Goal: Contribute content: Contribute content

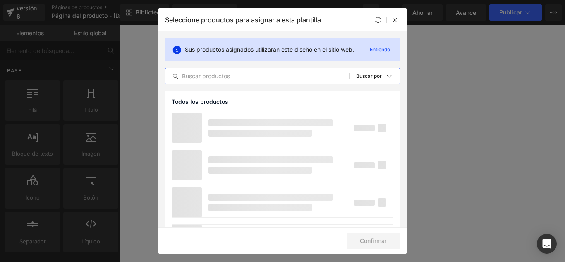
click at [232, 74] on input "text" at bounding box center [257, 76] width 184 height 10
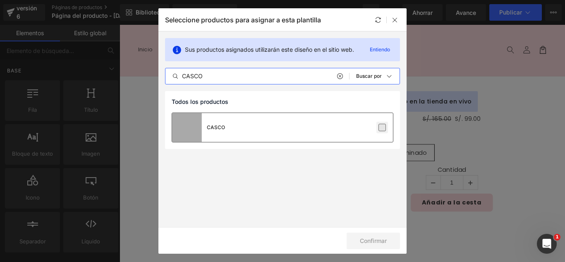
type input "CASCO"
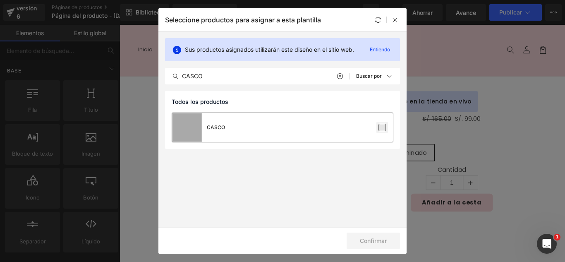
click at [385, 125] on label at bounding box center [381, 127] width 7 height 7
click at [382, 127] on input "checkbox" at bounding box center [382, 127] width 0 height 0
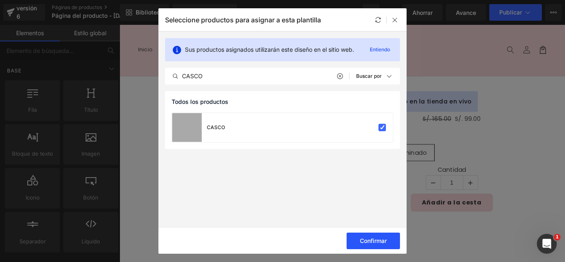
click at [377, 244] on font "Confirmar" at bounding box center [373, 240] width 27 height 7
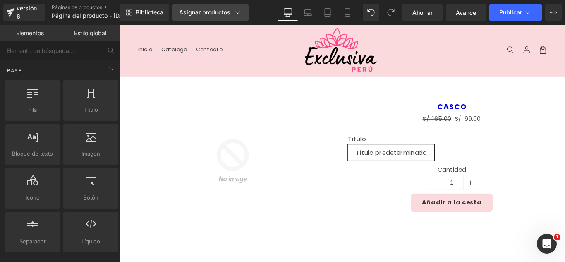
click at [231, 12] on div "Asignar productos" at bounding box center [210, 12] width 63 height 8
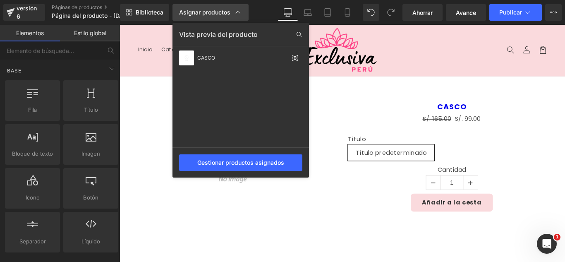
click at [231, 12] on div "Asignar productos" at bounding box center [210, 12] width 63 height 8
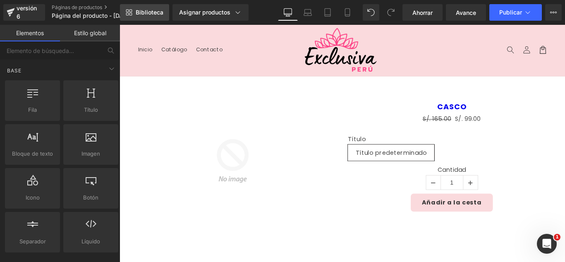
click at [161, 14] on font "Biblioteca" at bounding box center [150, 12] width 28 height 7
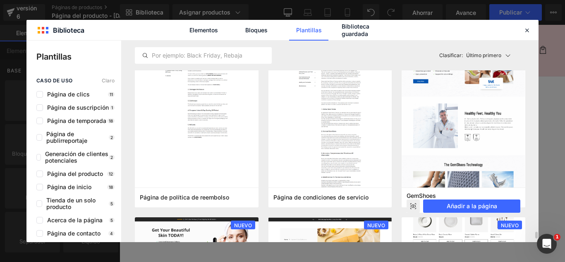
scroll to position [745, 0]
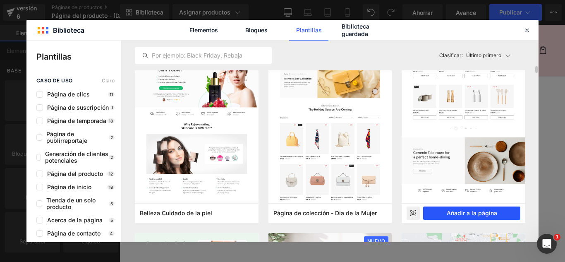
click at [480, 214] on font "Añadir a la página" at bounding box center [472, 212] width 50 height 7
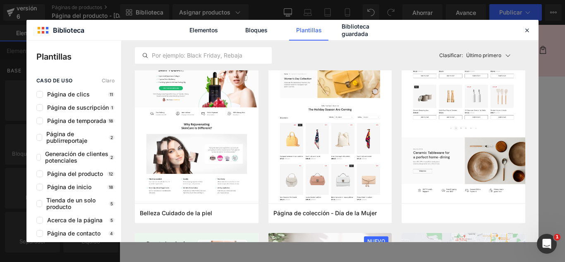
drag, startPoint x: 600, startPoint y: 239, endPoint x: 524, endPoint y: 237, distance: 75.3
click at [524, 237] on div "Venta de liquidación (P) Imagen CASCO (P) Título S/. 165.00 S/. 99.00 (P) Preci…" at bounding box center [370, 173] width 492 height 157
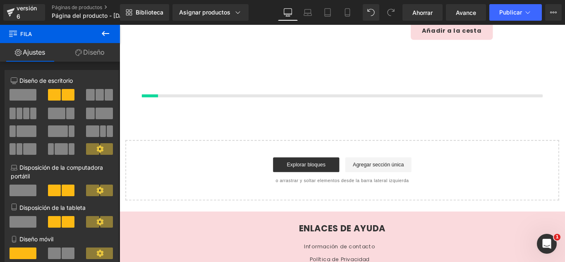
scroll to position [196, 0]
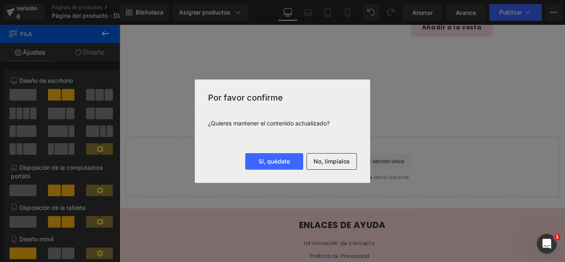
click at [337, 163] on font "No, límpialos" at bounding box center [332, 161] width 36 height 7
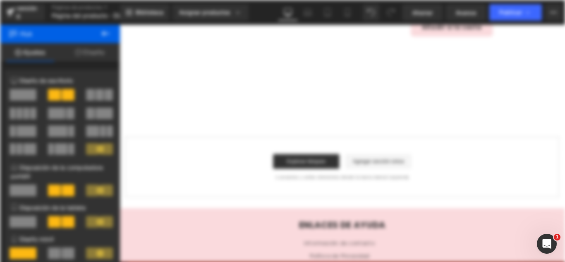
click at [338, 163] on div "Clearing data ..." at bounding box center [282, 131] width 565 height 262
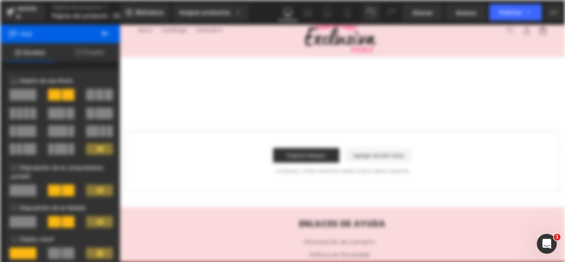
scroll to position [0, 0]
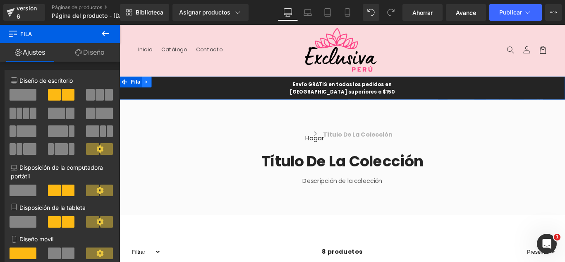
click at [147, 87] on icon at bounding box center [150, 89] width 6 height 6
click at [120, 25] on icon at bounding box center [120, 25] width 0 height 0
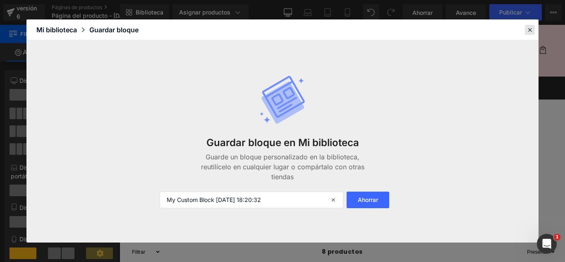
click at [530, 29] on icon at bounding box center [529, 29] width 7 height 7
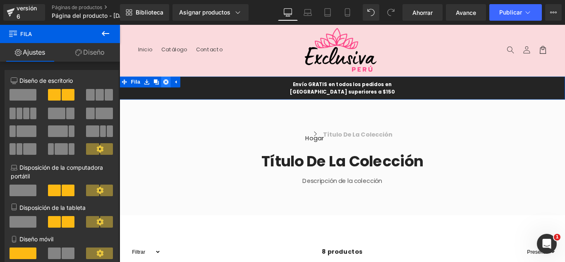
click at [169, 88] on icon at bounding box center [172, 89] width 6 height 6
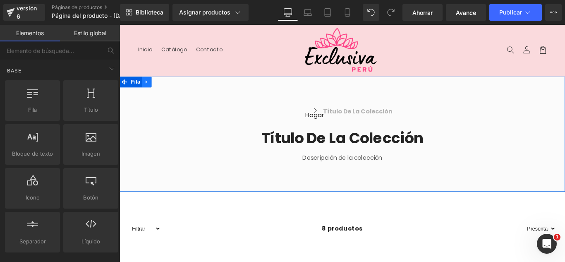
click at [148, 92] on link at bounding box center [150, 89] width 11 height 12
click at [169, 88] on icon at bounding box center [172, 89] width 6 height 6
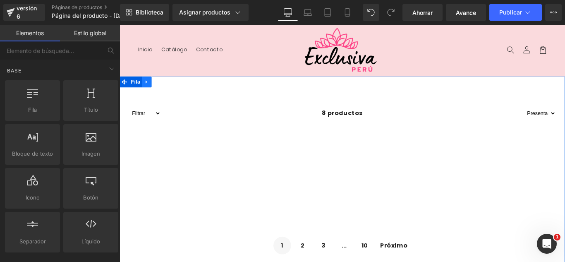
click at [147, 89] on icon at bounding box center [150, 89] width 6 height 6
click at [169, 90] on icon at bounding box center [172, 89] width 6 height 6
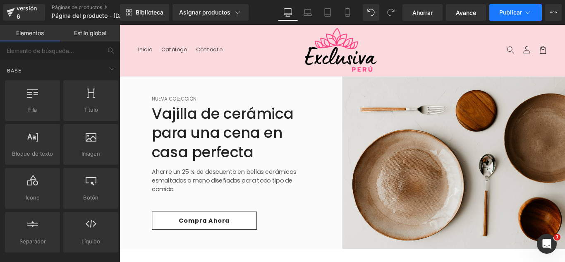
click at [524, 14] on icon at bounding box center [528, 12] width 8 height 8
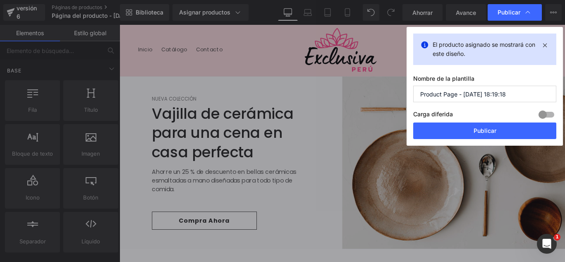
click at [513, 98] on input "Product Page - [DATE] 18:19:18" at bounding box center [484, 94] width 143 height 17
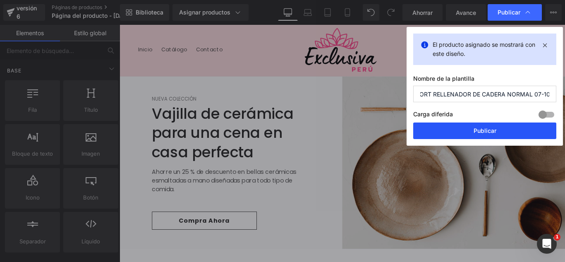
type input "SHORT RELLENADOR DE CADERA NORMAL 07-10"
click at [497, 133] on button "Publicar" at bounding box center [484, 130] width 143 height 17
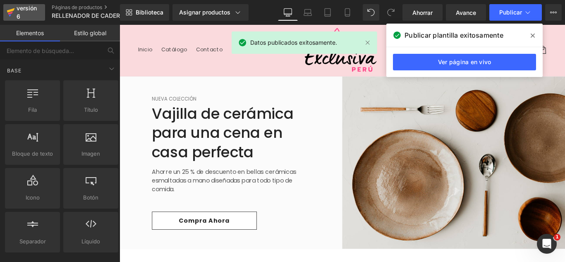
click at [24, 15] on div "versión 6" at bounding box center [27, 12] width 25 height 19
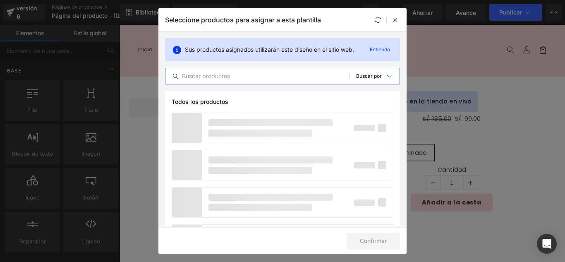
click at [255, 78] on input "text" at bounding box center [257, 76] width 184 height 10
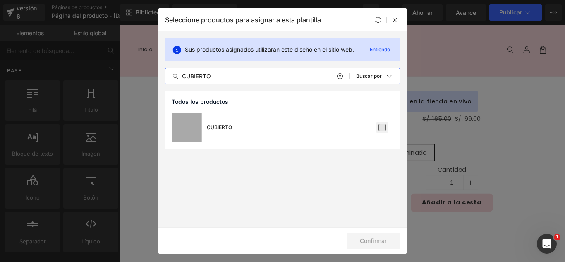
type input "CUBIERTO"
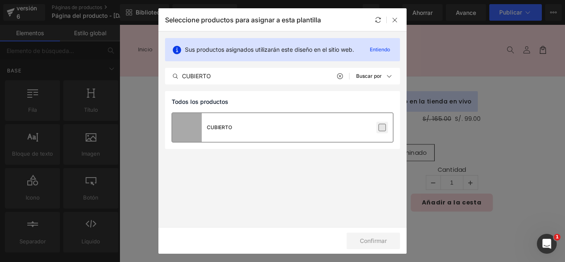
click at [382, 126] on label at bounding box center [381, 127] width 7 height 7
click at [382, 127] on input "checkbox" at bounding box center [382, 127] width 0 height 0
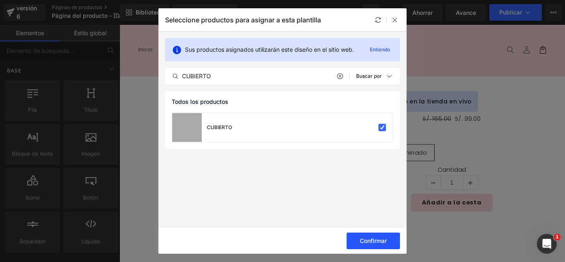
click at [380, 241] on font "Confirmar" at bounding box center [373, 240] width 27 height 7
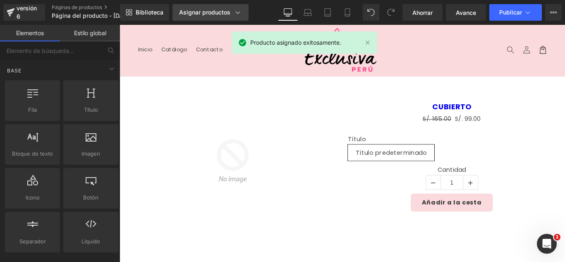
click at [231, 13] on div "Asignar productos" at bounding box center [210, 12] width 63 height 8
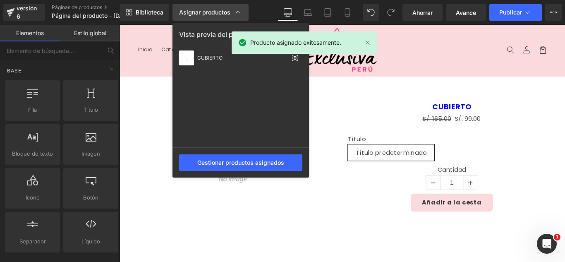
click at [231, 13] on div "Asignar productos" at bounding box center [210, 12] width 63 height 8
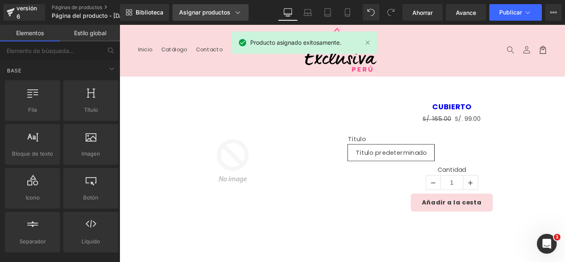
click at [220, 13] on font "Asignar productos" at bounding box center [204, 12] width 51 height 7
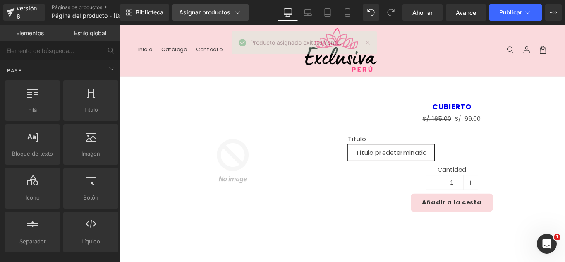
click at [220, 13] on font "Asignar productos" at bounding box center [204, 12] width 51 height 7
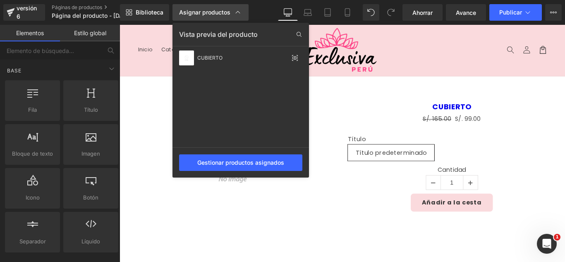
click at [220, 13] on font "Asignar productos" at bounding box center [204, 12] width 51 height 7
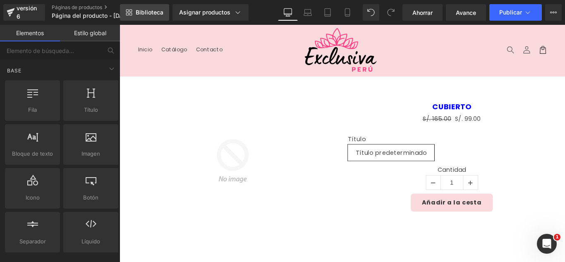
click at [144, 12] on font "Biblioteca" at bounding box center [150, 12] width 28 height 7
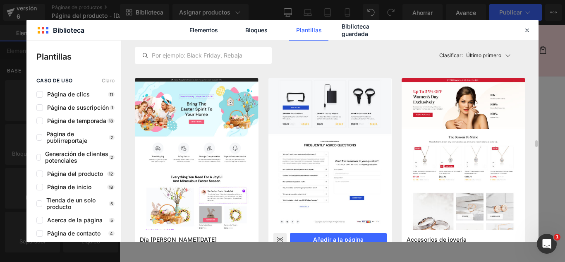
scroll to position [2937, 0]
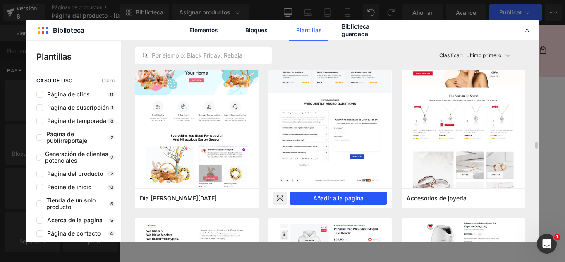
click at [335, 199] on font "Añadir a la página" at bounding box center [338, 197] width 50 height 7
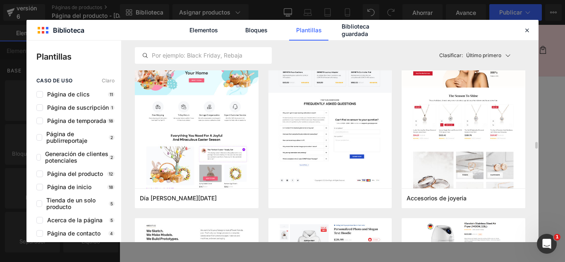
drag, startPoint x: 455, startPoint y: 223, endPoint x: 362, endPoint y: 218, distance: 92.8
click at [362, 220] on div "Venta de liquidación (P) Imagen" at bounding box center [247, 178] width 246 height 140
click at [362, 219] on div "Venta de liquidación (P) Imagen" at bounding box center [247, 178] width 246 height 140
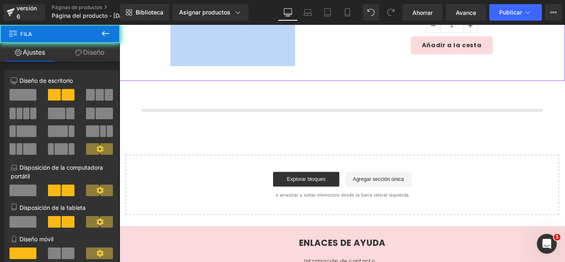
scroll to position [196, 0]
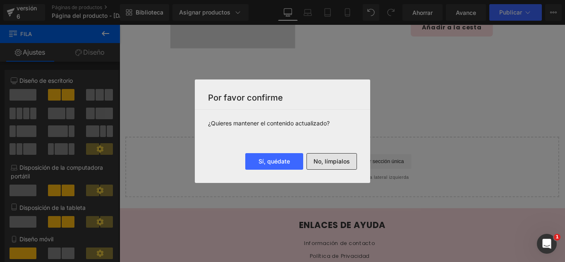
click at [343, 162] on font "No, límpialos" at bounding box center [332, 161] width 36 height 7
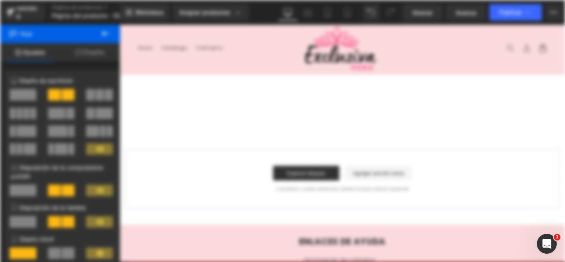
scroll to position [0, 0]
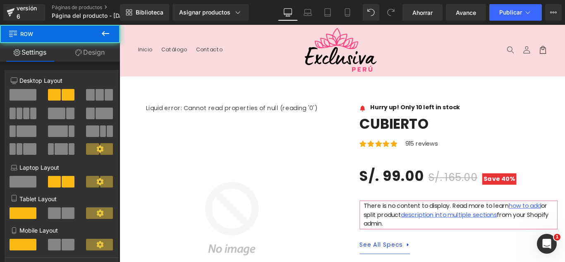
click at [200, 66] on header "Menú Inicio Catálogo Contacto Iniciar sesión Inicio Catálogo Contacto Búsqueda" at bounding box center [370, 53] width 501 height 57
click at [275, 77] on header "Menú Inicio Catálogo Contacto Iniciar sesión Inicio Catálogo Contacto Búsqueda" at bounding box center [370, 53] width 501 height 57
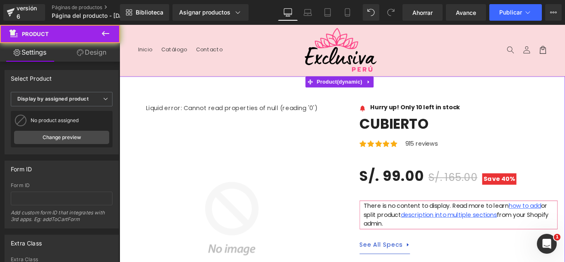
click at [399, 89] on icon at bounding box center [399, 89] width 2 height 4
click at [120, 25] on link at bounding box center [120, 25] width 0 height 0
click at [120, 25] on icon at bounding box center [120, 25] width 0 height 0
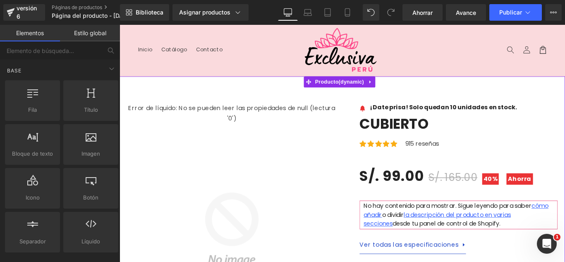
click at [404, 88] on icon at bounding box center [402, 89] width 6 height 6
click at [120, 25] on link at bounding box center [120, 25] width 0 height 0
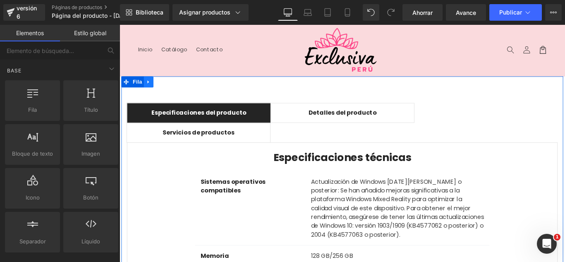
click at [151, 87] on icon at bounding box center [152, 89] width 6 height 6
click at [120, 25] on icon at bounding box center [120, 25] width 0 height 0
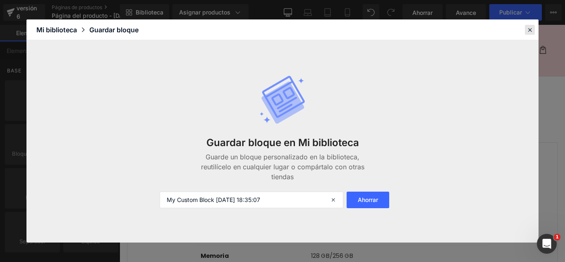
click at [529, 31] on icon at bounding box center [529, 29] width 7 height 7
click at [565, 31] on header "Menú Inicio Catálogo Contacto Iniciar sesión Inicio Catálogo Contacto Búsqueda" at bounding box center [370, 53] width 501 height 57
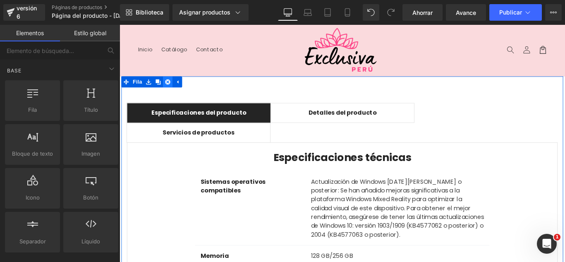
click at [172, 88] on icon at bounding box center [174, 89] width 6 height 6
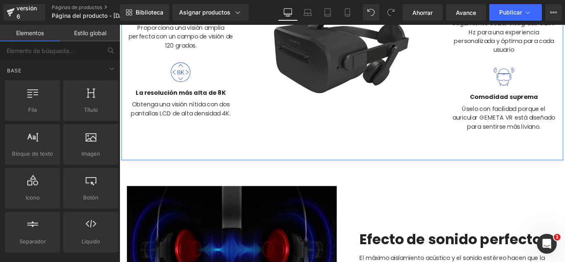
scroll to position [207, 0]
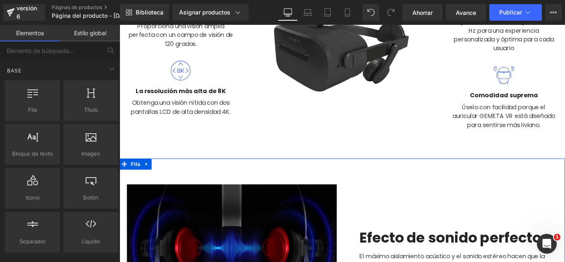
click at [148, 181] on icon at bounding box center [150, 181] width 6 height 6
click at [120, 25] on icon at bounding box center [120, 25] width 0 height 0
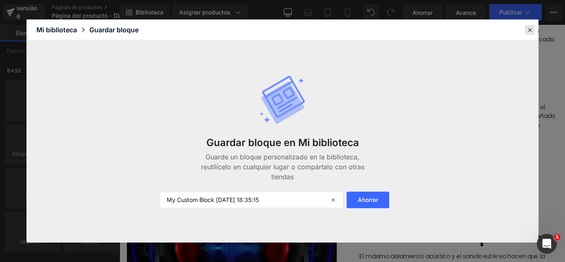
click at [529, 31] on icon at bounding box center [529, 29] width 7 height 7
click at [565, 31] on div "Seguimiento ocular integrado a 200 Hz para una experiencia personalizada y ópti…" at bounding box center [551, 34] width 121 height 43
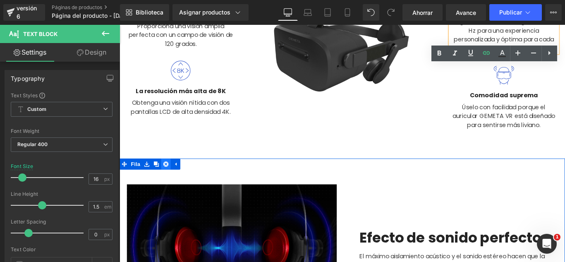
click at [169, 180] on icon at bounding box center [172, 181] width 6 height 6
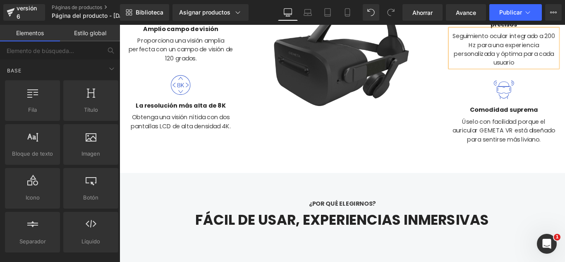
scroll to position [248, 0]
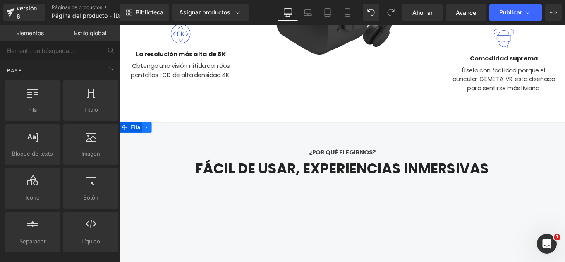
click at [147, 140] on icon at bounding box center [150, 140] width 6 height 6
click at [169, 141] on icon at bounding box center [172, 140] width 6 height 6
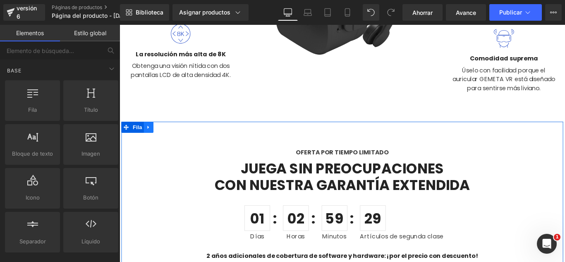
click at [151, 139] on icon at bounding box center [152, 140] width 2 height 4
click at [171, 139] on icon at bounding box center [174, 140] width 6 height 6
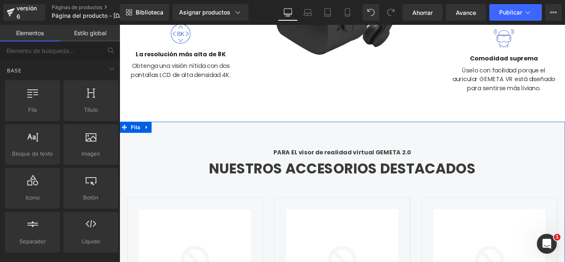
click at [147, 139] on icon at bounding box center [150, 140] width 6 height 6
click at [120, 25] on icon at bounding box center [120, 25] width 0 height 0
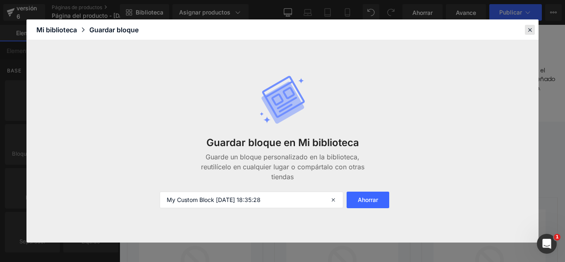
click at [528, 29] on icon at bounding box center [529, 29] width 7 height 7
click at [565, 30] on div at bounding box center [551, 33] width 121 height 36
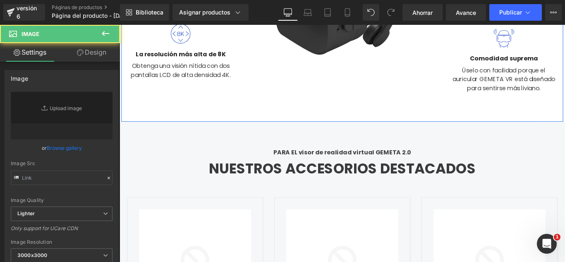
type input "https://ucarecdn.com/3392a8cc-7e9f-4d6b-9e5e-340ef4407672/comfort.svg"
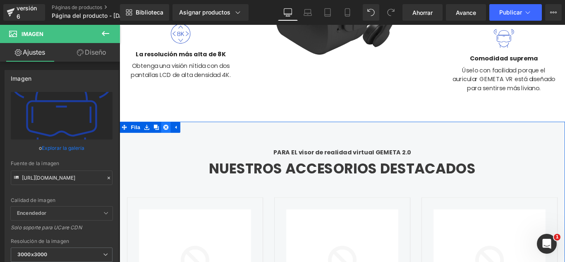
click at [169, 140] on icon at bounding box center [172, 140] width 6 height 6
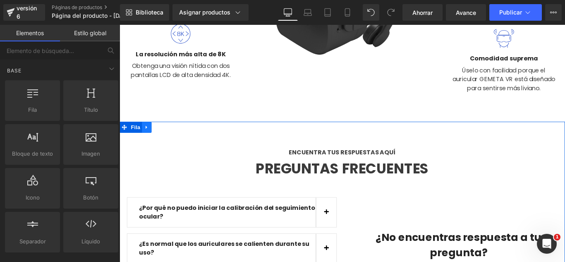
click at [150, 141] on icon at bounding box center [150, 140] width 6 height 6
click at [120, 25] on icon at bounding box center [120, 25] width 0 height 0
click at [150, 141] on icon at bounding box center [150, 140] width 6 height 6
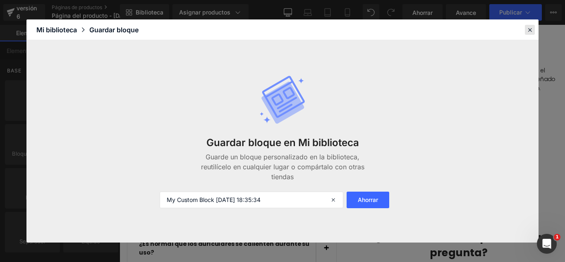
click at [530, 29] on icon at bounding box center [529, 29] width 7 height 7
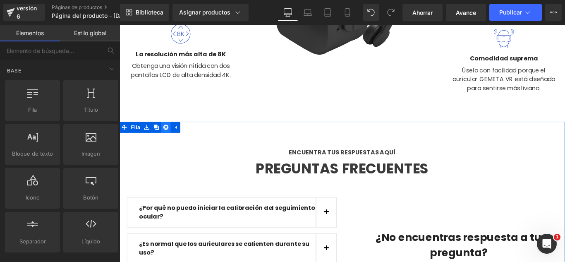
click at [169, 137] on icon at bounding box center [172, 140] width 6 height 6
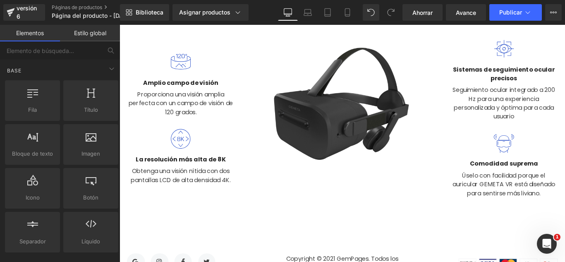
scroll to position [0, 0]
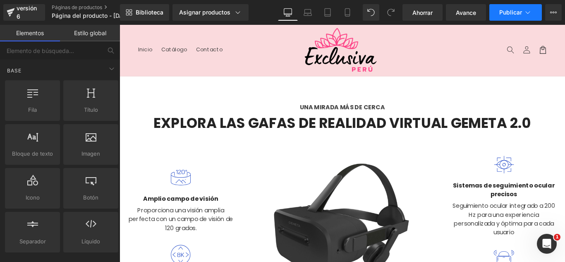
click at [511, 14] on font "Publicar" at bounding box center [510, 12] width 23 height 7
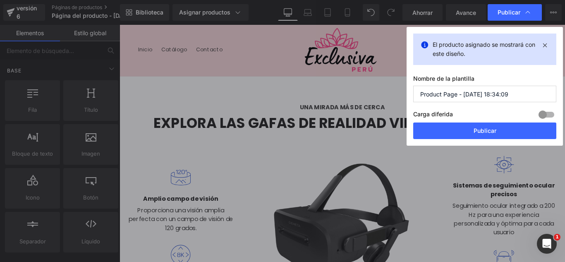
click at [514, 96] on input "Product Page - Oct 7, 18:34:09" at bounding box center [484, 94] width 143 height 17
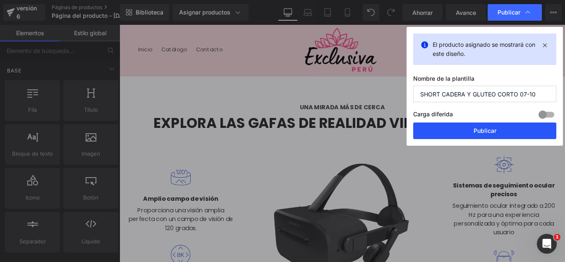
type input "SHORT CADERA Y GLUTEO CORTO 07-10"
click at [482, 133] on font "Publicar" at bounding box center [485, 130] width 23 height 7
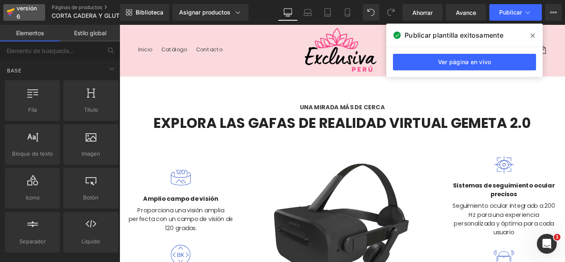
click at [22, 13] on div "versión 6" at bounding box center [27, 12] width 25 height 19
